Goal: Transaction & Acquisition: Obtain resource

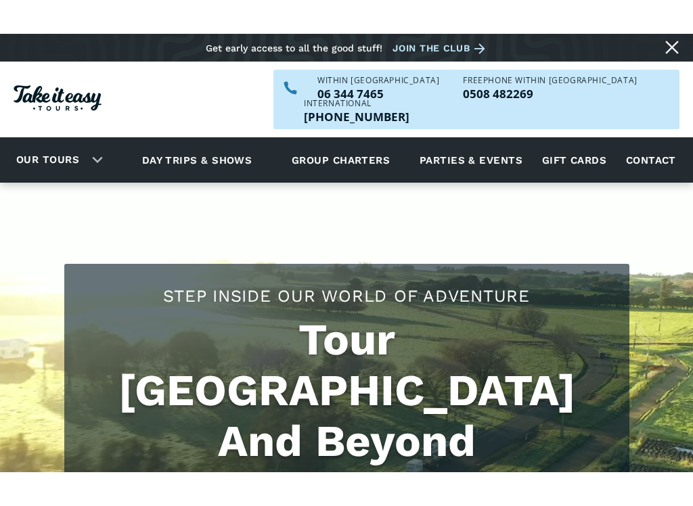
scroll to position [276, 0]
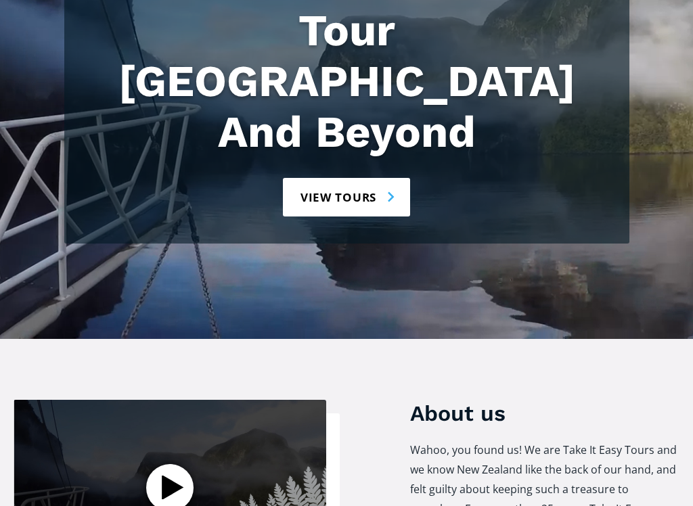
click at [354, 178] on link "View tours" at bounding box center [347, 197] width 128 height 39
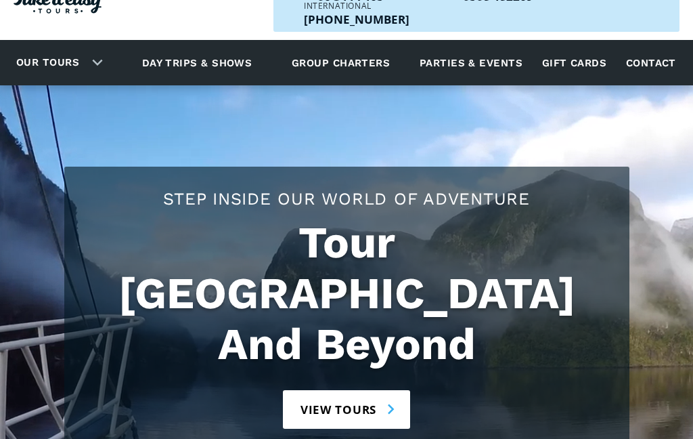
scroll to position [0, 0]
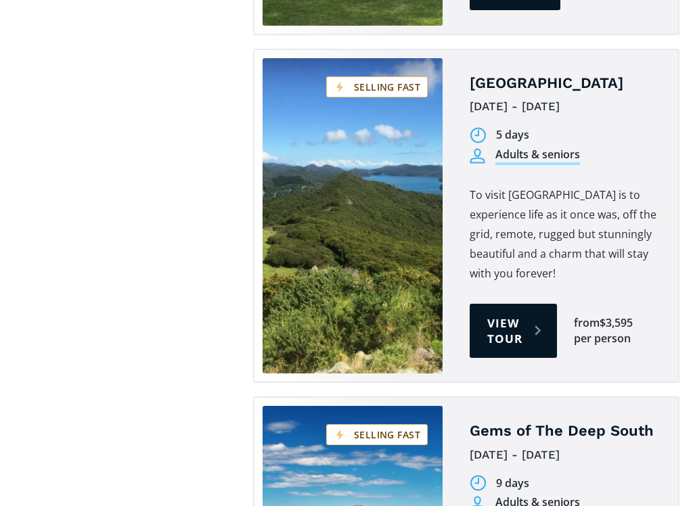
scroll to position [3458, 0]
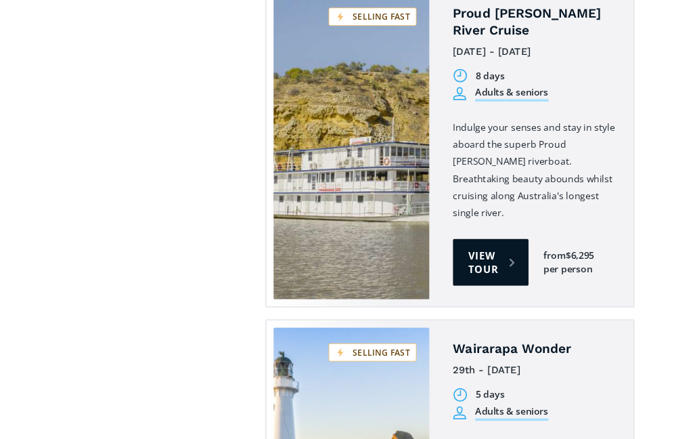
scroll to position [3600, 0]
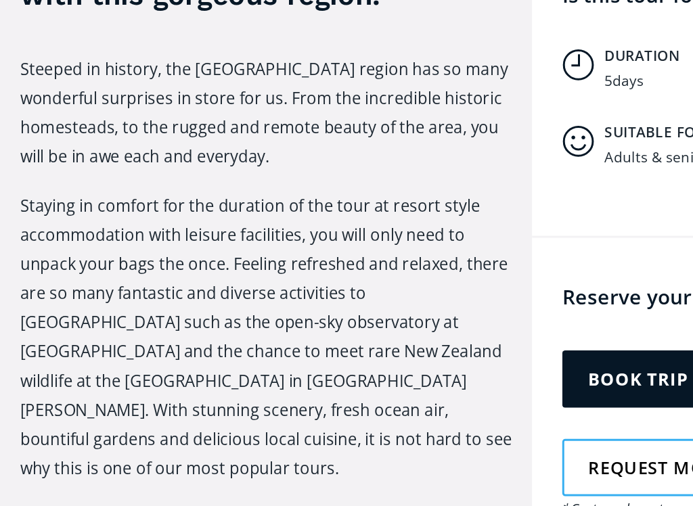
scroll to position [598, 0]
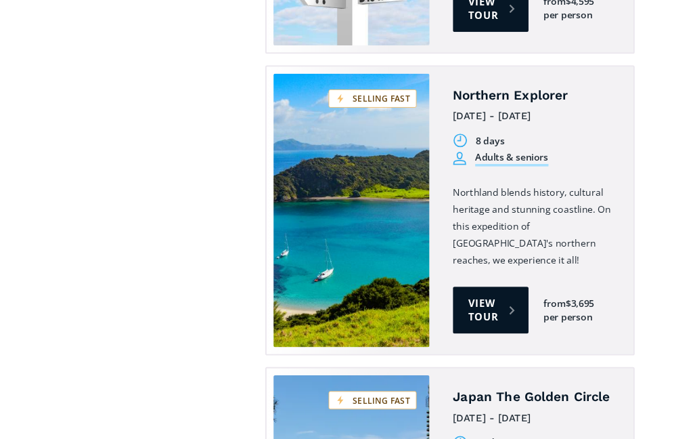
scroll to position [4428, 0]
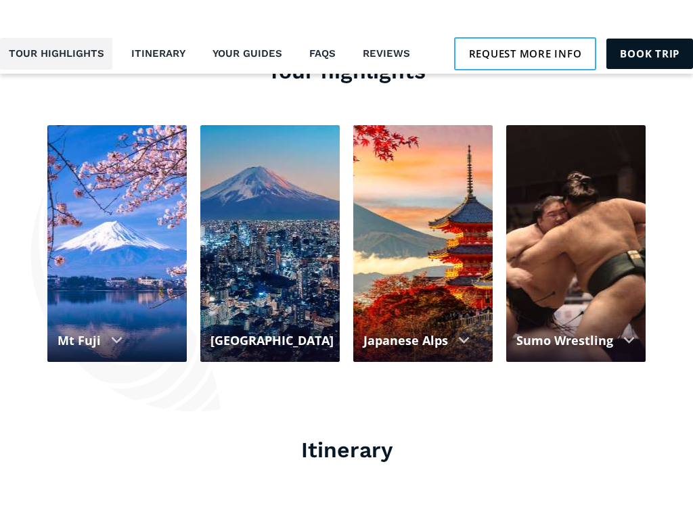
scroll to position [1311, 0]
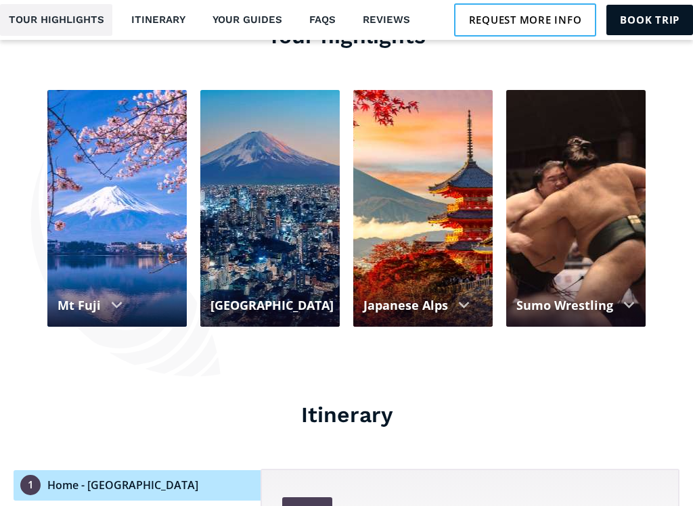
click at [59, 24] on link "Tour highlights" at bounding box center [56, 20] width 112 height 32
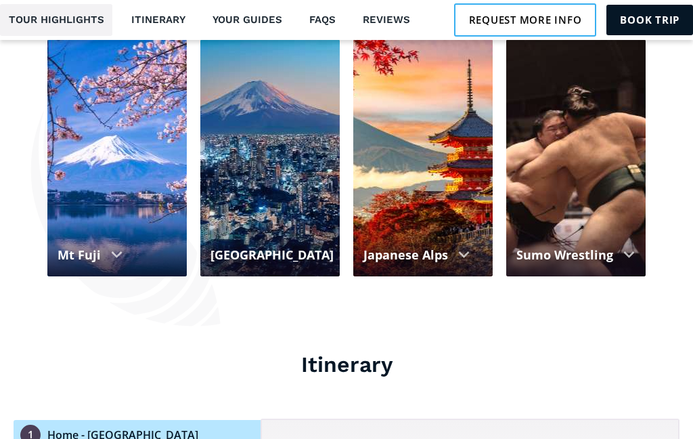
scroll to position [1344, 0]
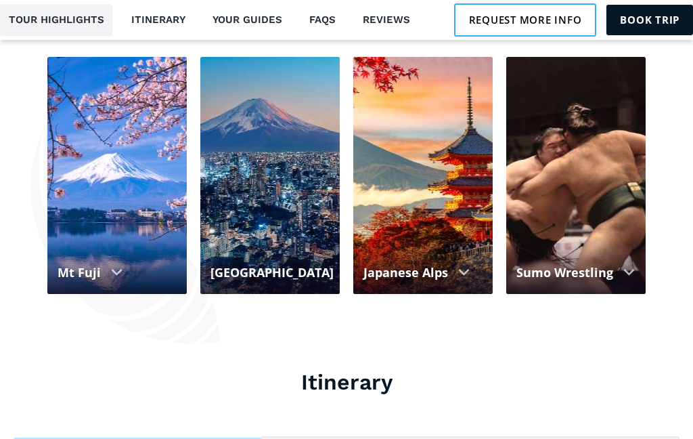
click at [59, 16] on link "Tour highlights" at bounding box center [56, 20] width 112 height 32
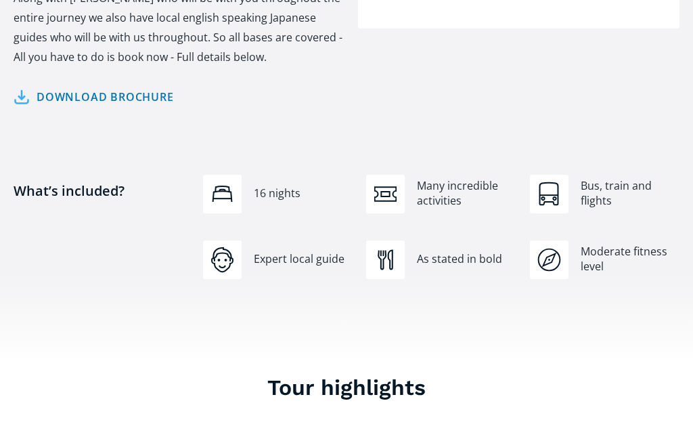
scroll to position [960, 0]
click at [30, 87] on link "Download brochure" at bounding box center [94, 97] width 160 height 20
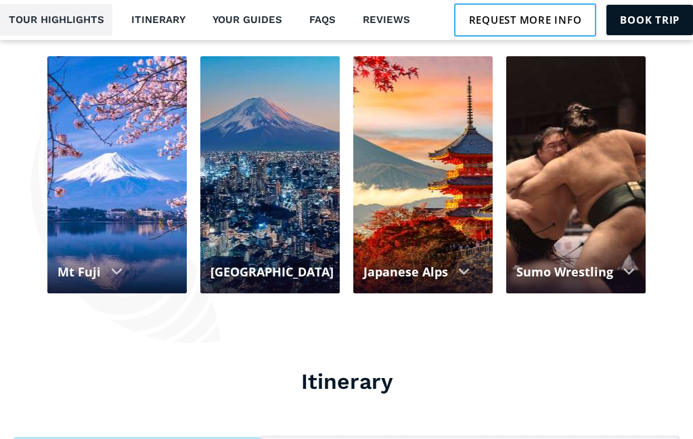
scroll to position [1345, 0]
